Goal: Information Seeking & Learning: Learn about a topic

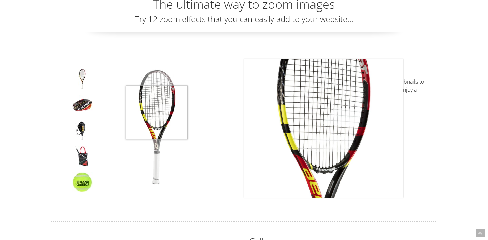
click at [157, 113] on img at bounding box center [157, 128] width 119 height 119
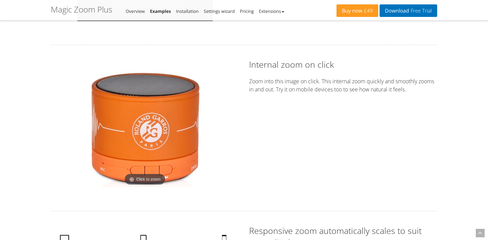
scroll to position [983, 0]
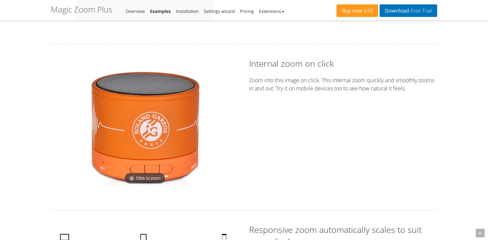
click at [164, 115] on img at bounding box center [145, 127] width 119 height 119
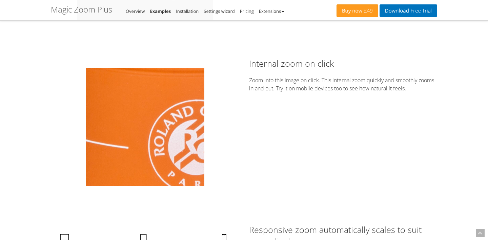
click at [129, 124] on img at bounding box center [145, 127] width 119 height 119
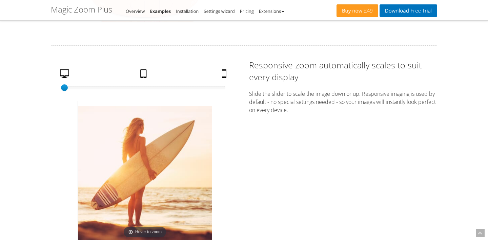
scroll to position [1157, 0]
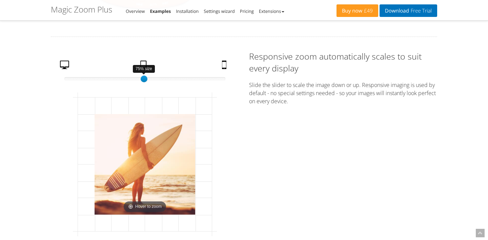
click at [143, 78] on div at bounding box center [144, 78] width 161 height 3
click at [222, 80] on div at bounding box center [144, 78] width 161 height 3
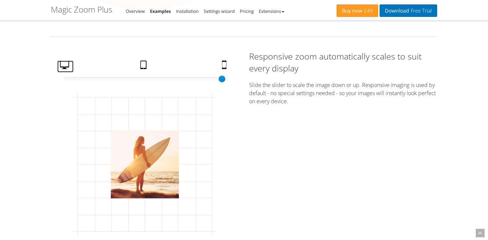
click at [65, 66] on link "Desktop" at bounding box center [65, 67] width 16 height 12
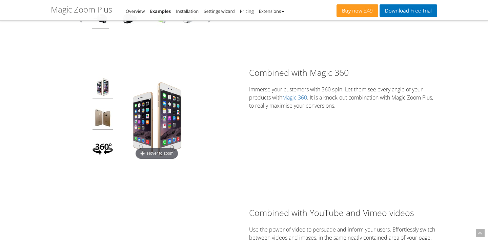
scroll to position [1804, 0]
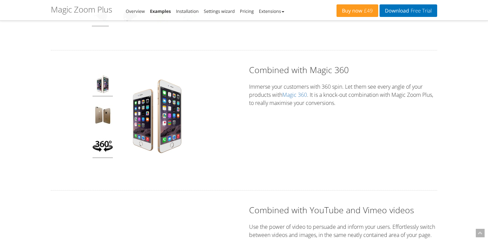
click at [103, 145] on img at bounding box center [103, 147] width 20 height 22
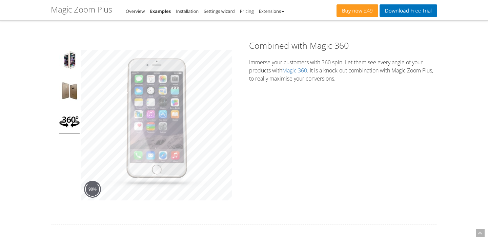
scroll to position [1831, 0]
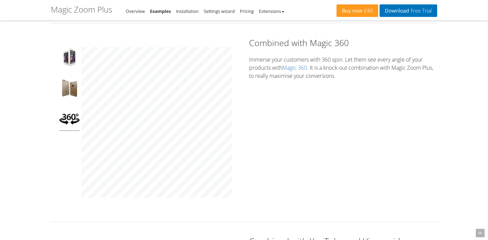
click at [277, 142] on div "Click to expand Combined with Magic 360 Immerse your customers with 360 spin. L…" at bounding box center [244, 122] width 397 height 171
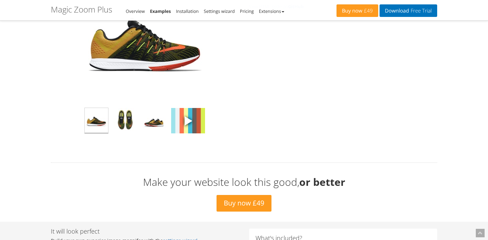
scroll to position [2105, 0]
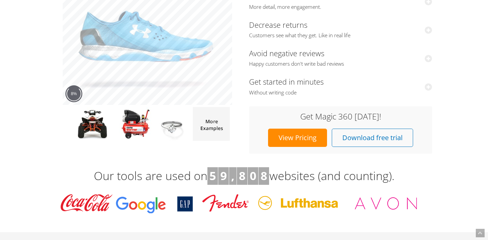
scroll to position [110, 0]
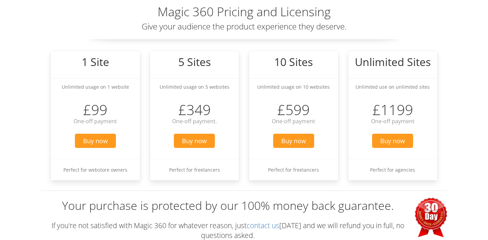
scroll to position [20, 0]
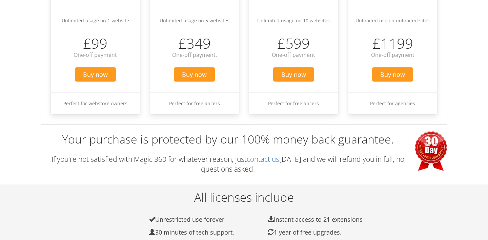
scroll to position [0, 0]
